Goal: Find specific page/section: Find specific page/section

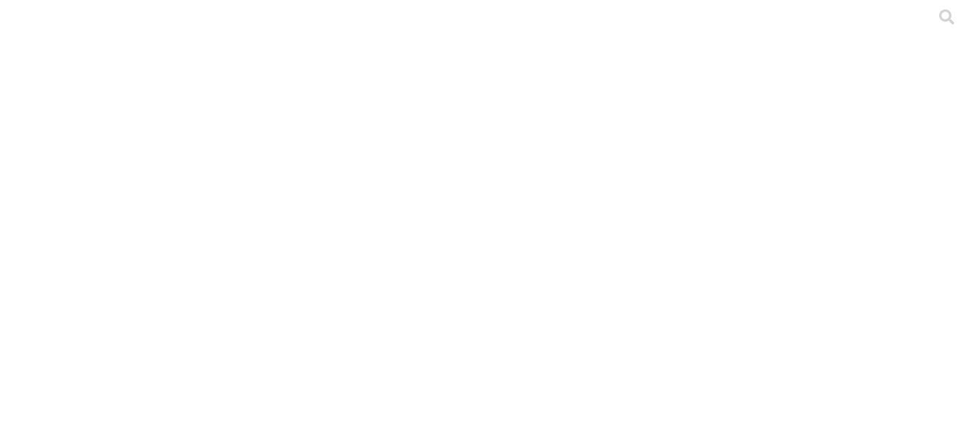
scroll to position [35, 0]
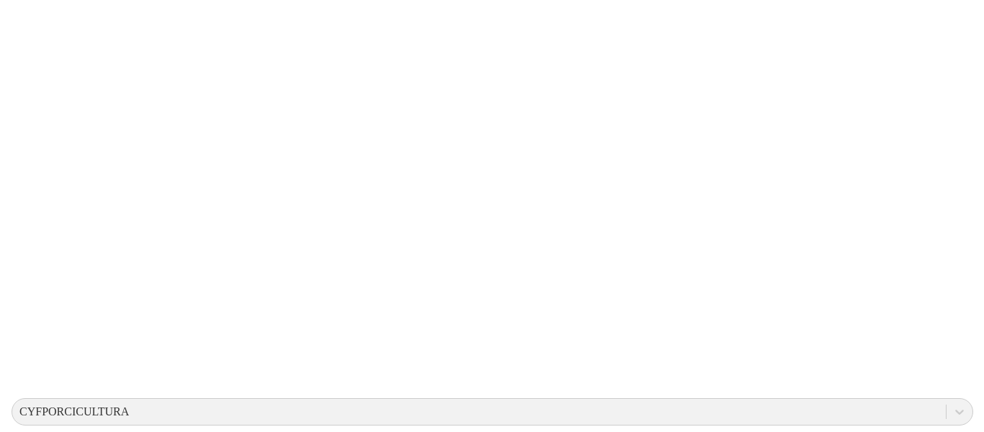
scroll to position [0, 0]
